Goal: Transaction & Acquisition: Book appointment/travel/reservation

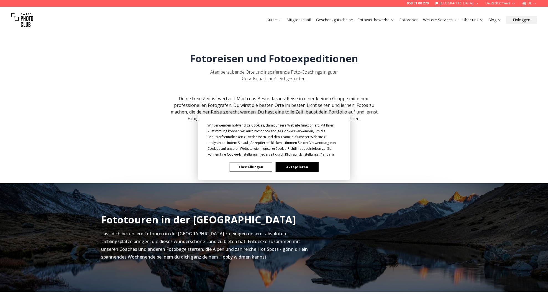
click at [302, 169] on button "Akzeptieren" at bounding box center [297, 167] width 43 height 10
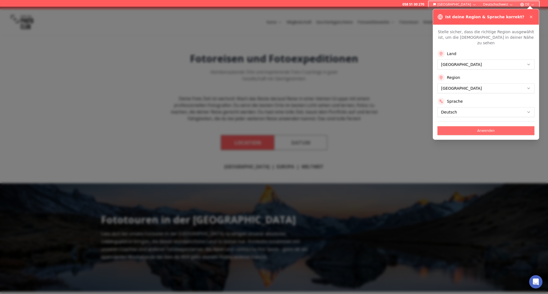
click at [487, 126] on button "Anwenden" at bounding box center [486, 130] width 97 height 9
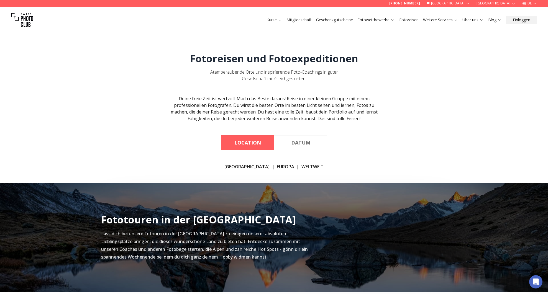
scroll to position [0, 1]
click at [250, 167] on link "[GEOGRAPHIC_DATA]" at bounding box center [247, 167] width 45 height 7
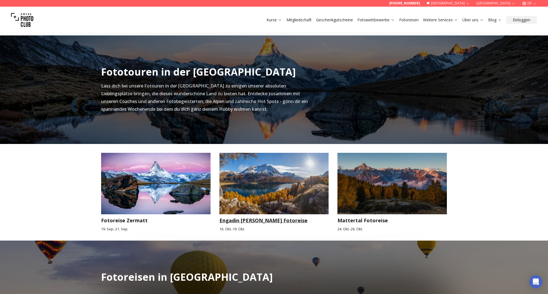
scroll to position [183, 1]
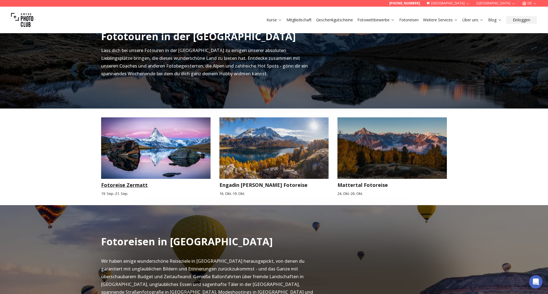
click at [169, 155] on img at bounding box center [155, 149] width 109 height 62
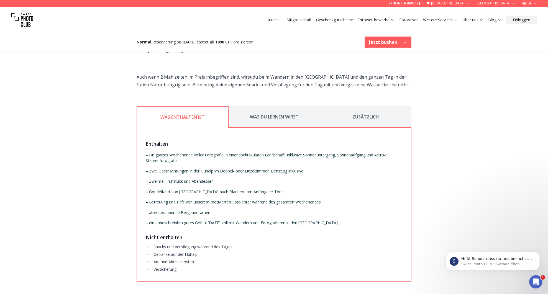
scroll to position [950, 0]
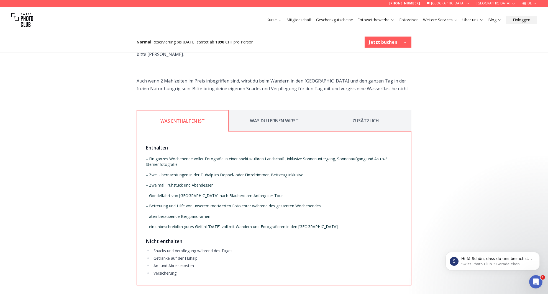
click at [271, 110] on button "WAS DU LERNEN WIRST" at bounding box center [274, 120] width 91 height 21
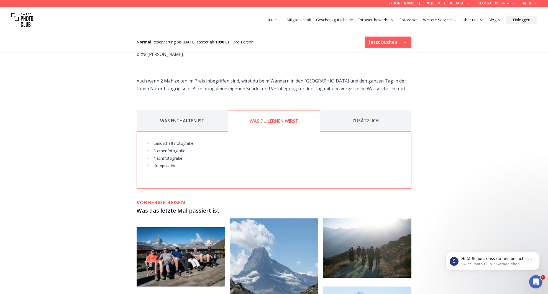
scroll to position [950, 1]
click at [359, 110] on button "ZUSÄTZLICH" at bounding box center [365, 120] width 91 height 21
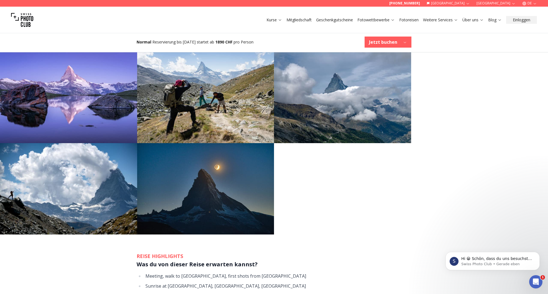
scroll to position [399, 0]
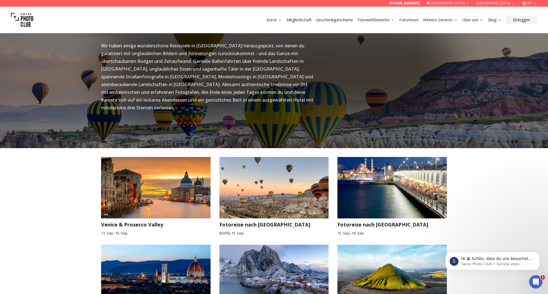
scroll to position [183, 0]
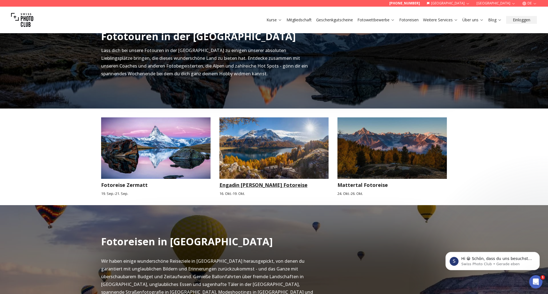
click at [281, 146] on img at bounding box center [274, 149] width 109 height 62
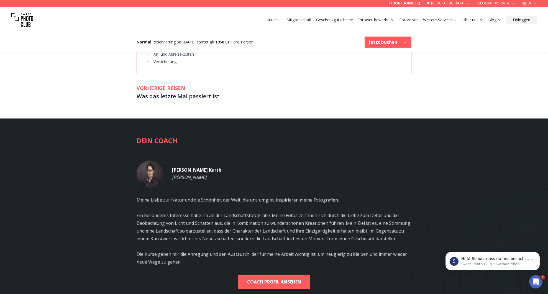
scroll to position [898, 0]
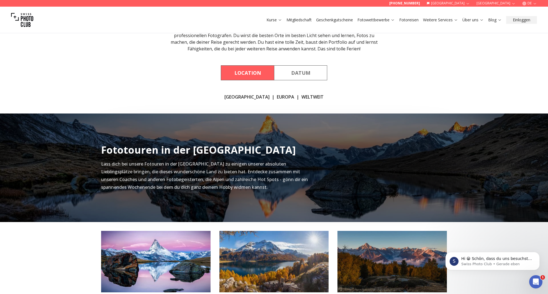
scroll to position [58, 0]
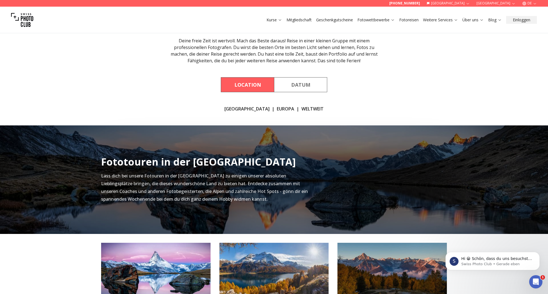
click at [277, 108] on link "EUROPA" at bounding box center [285, 109] width 17 height 7
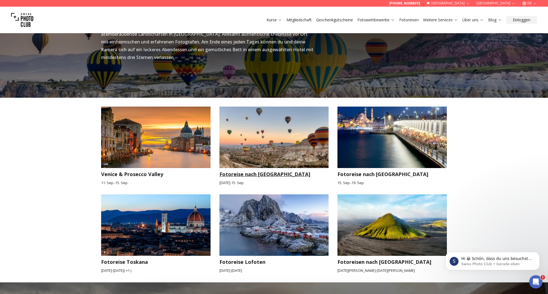
scroll to position [450, 0]
click at [278, 137] on img at bounding box center [274, 138] width 109 height 62
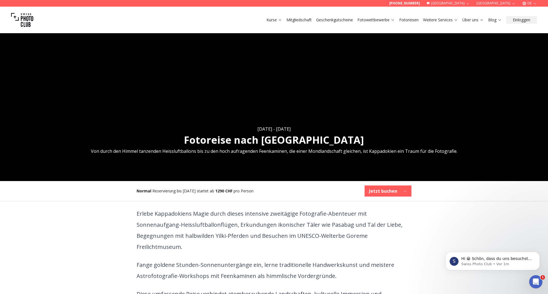
scroll to position [12, 0]
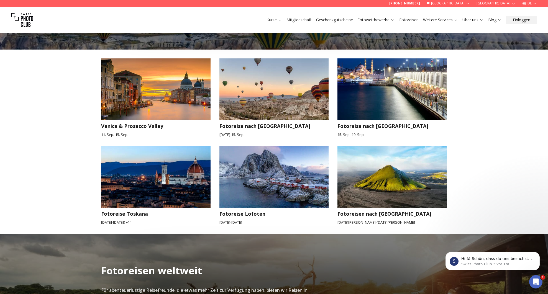
scroll to position [501, 0]
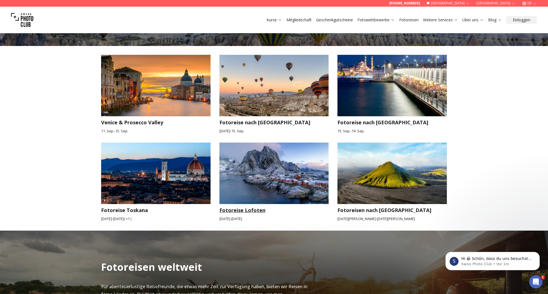
click at [253, 171] on img at bounding box center [274, 174] width 109 height 62
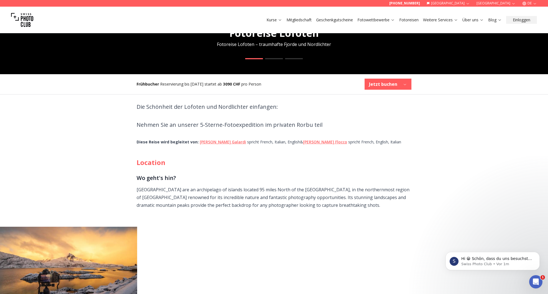
scroll to position [129, 0]
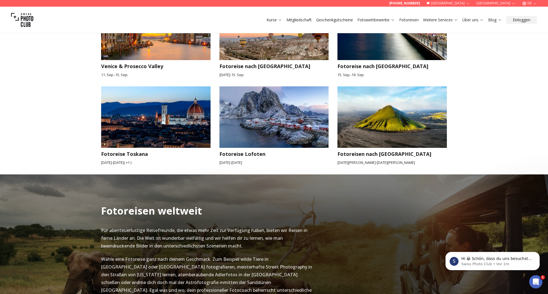
scroll to position [559, 0]
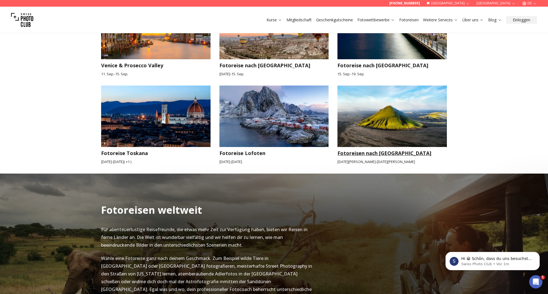
click at [388, 115] on img at bounding box center [392, 117] width 109 height 62
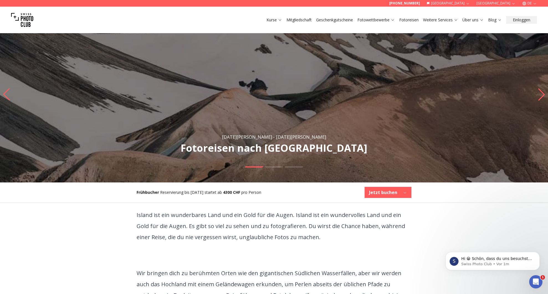
scroll to position [22, 0]
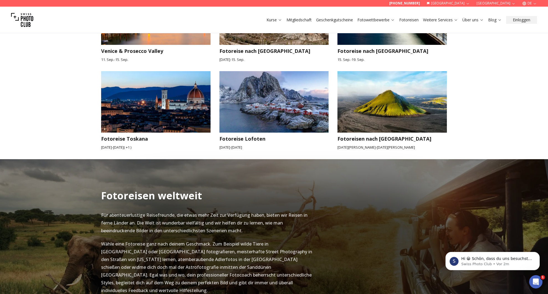
scroll to position [576, 0]
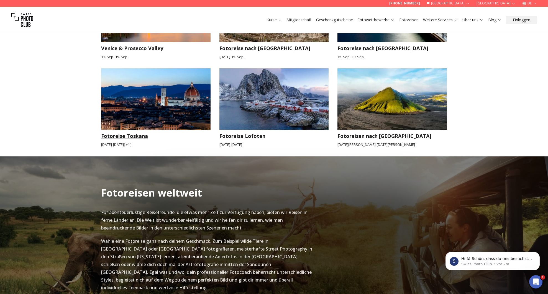
click at [182, 105] on img at bounding box center [155, 99] width 109 height 62
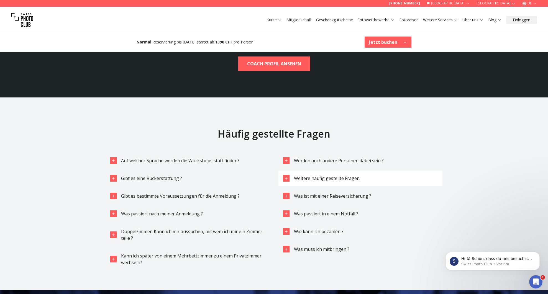
scroll to position [1636, 0]
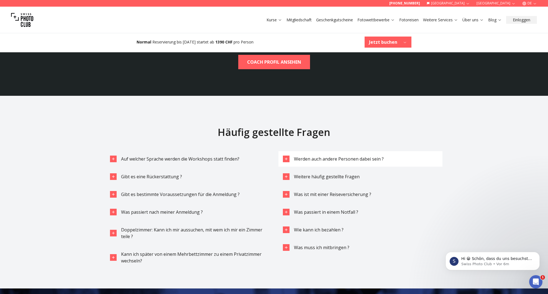
click at [348, 156] on span "Werden auch andere Personen dabei sein ?" at bounding box center [339, 159] width 90 height 6
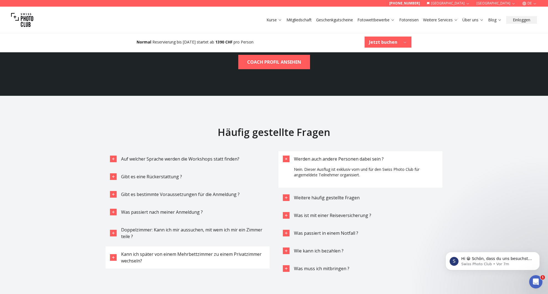
click at [215, 251] on span "Kann ich später von einem Mehrbettzimmer zu einem Privatzimmer wechseln?" at bounding box center [191, 257] width 141 height 13
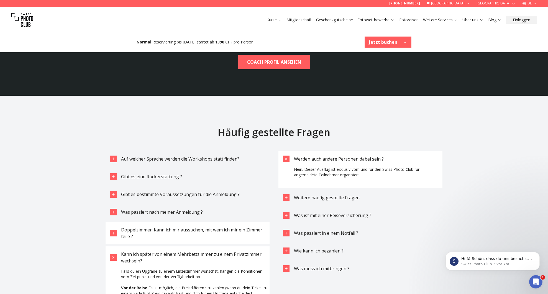
click at [228, 227] on span "Doppelzimmer: Kann ich mir aussuchen, mit wem ich mir ein Zimmer teile ?" at bounding box center [191, 233] width 141 height 13
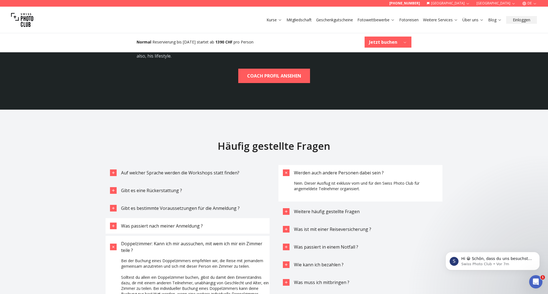
scroll to position [1623, 0]
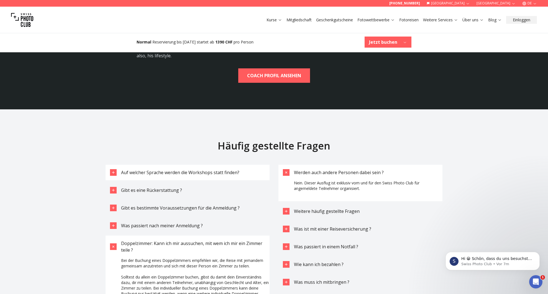
click at [217, 170] on span "Auf welcher Sprache werden die Workshops statt finden?" at bounding box center [180, 173] width 118 height 6
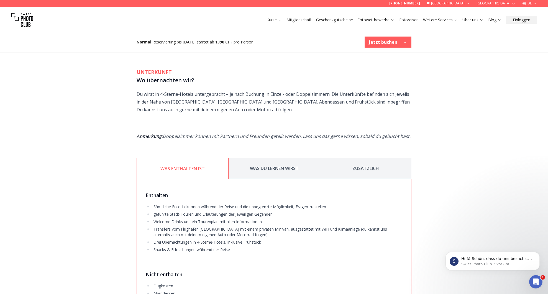
scroll to position [884, 0]
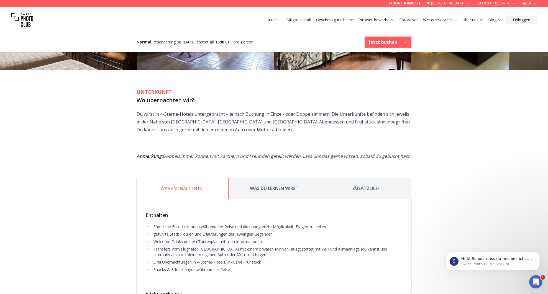
click at [278, 181] on button "WAS DU LERNEN WIRST" at bounding box center [274, 188] width 91 height 21
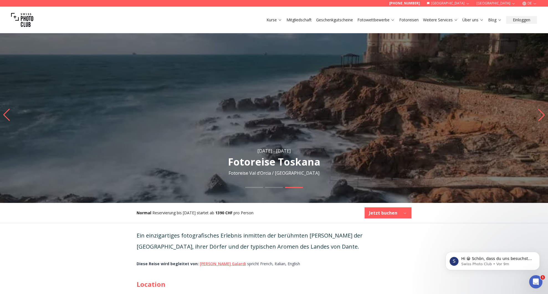
scroll to position [0, 0]
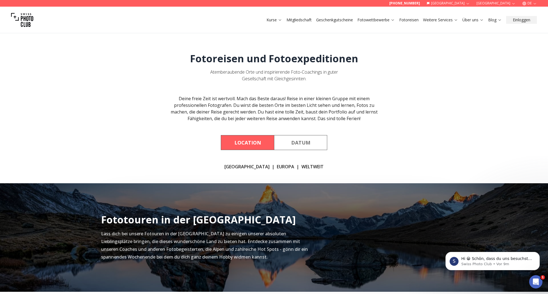
click at [302, 166] on link "WELTWEIT" at bounding box center [313, 167] width 22 height 7
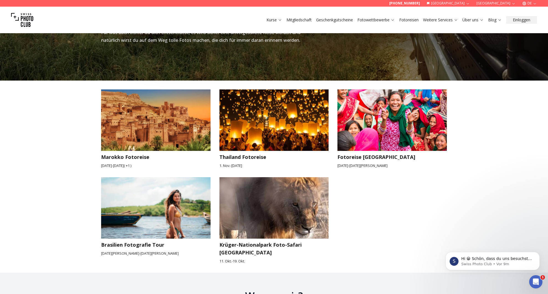
scroll to position [845, 0]
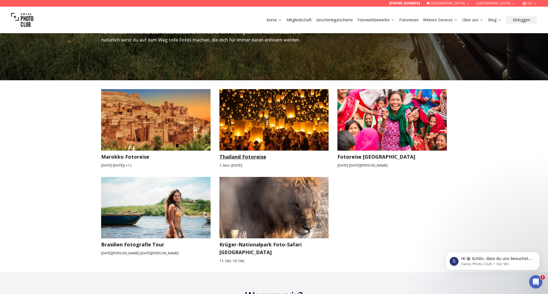
click at [288, 110] on img at bounding box center [274, 120] width 109 height 62
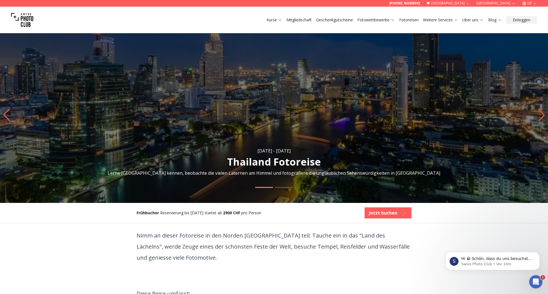
scroll to position [0, 0]
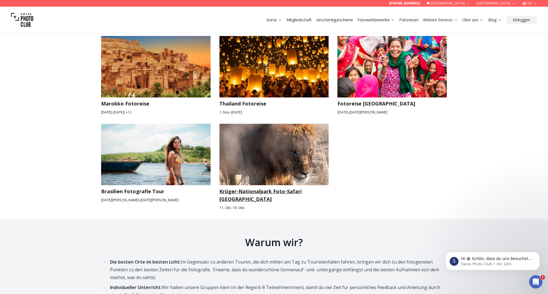
scroll to position [901, 0]
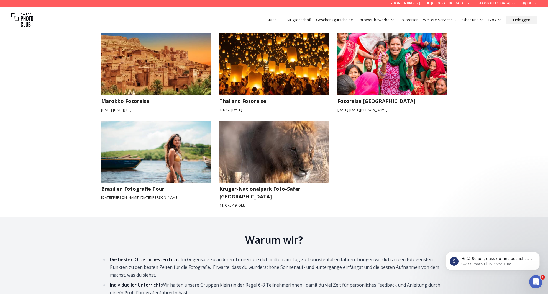
click at [291, 141] on img at bounding box center [274, 152] width 109 height 62
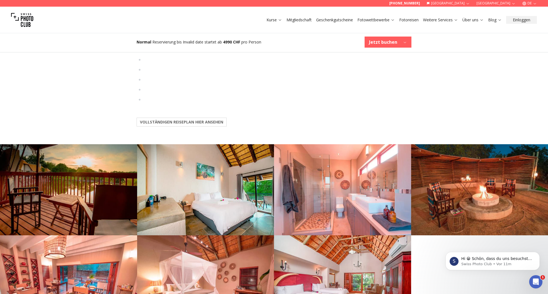
scroll to position [966, 0]
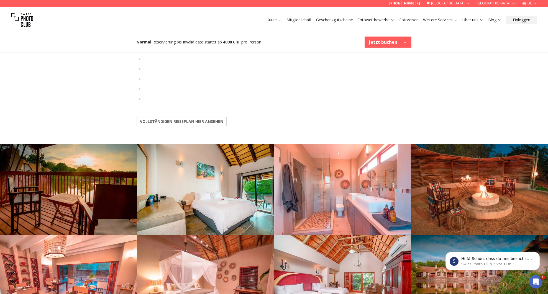
click at [210, 119] on b "VOLLSTÄNDIGEN REISEPLAN HIER ANSEHEN" at bounding box center [181, 122] width 83 height 6
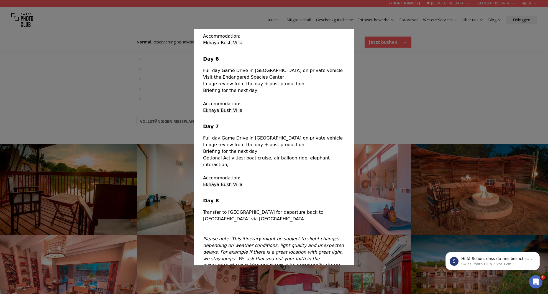
scroll to position [342, 0]
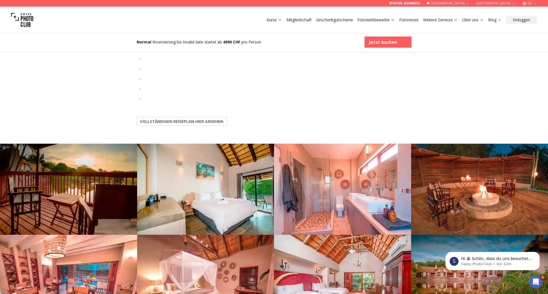
click at [398, 93] on div at bounding box center [274, 147] width 548 height 294
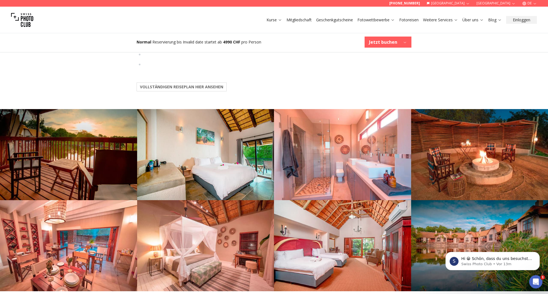
scroll to position [910, 0]
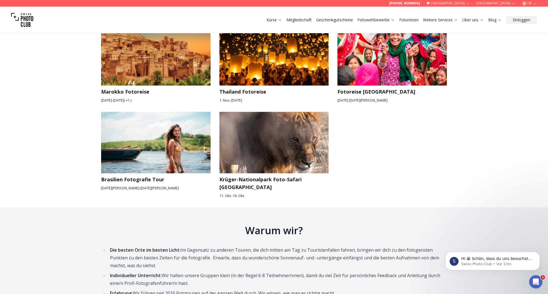
scroll to position [724, 0]
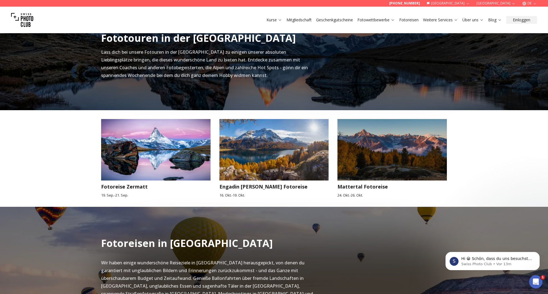
scroll to position [183, 0]
